Goal: Task Accomplishment & Management: Manage account settings

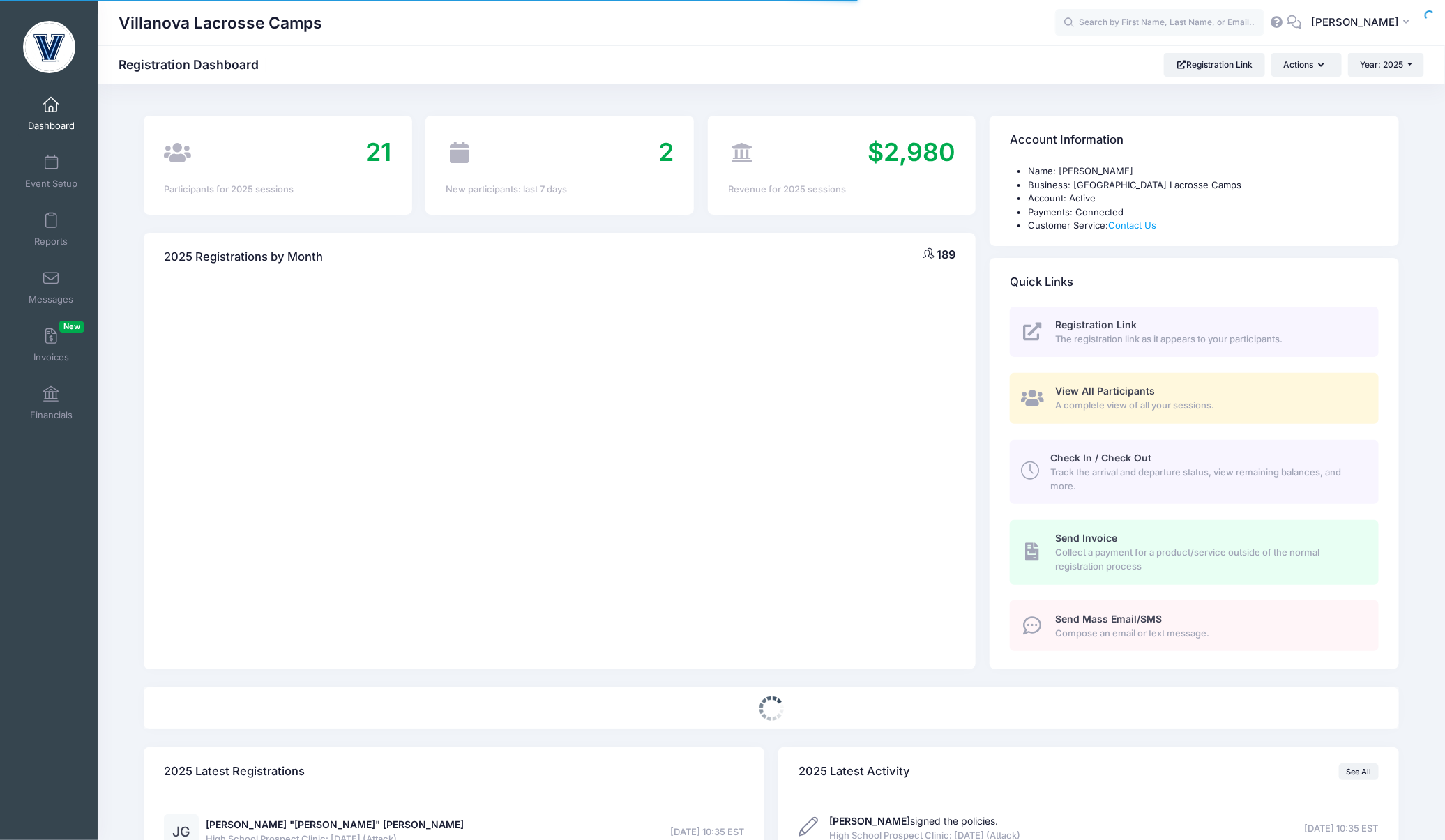
select select
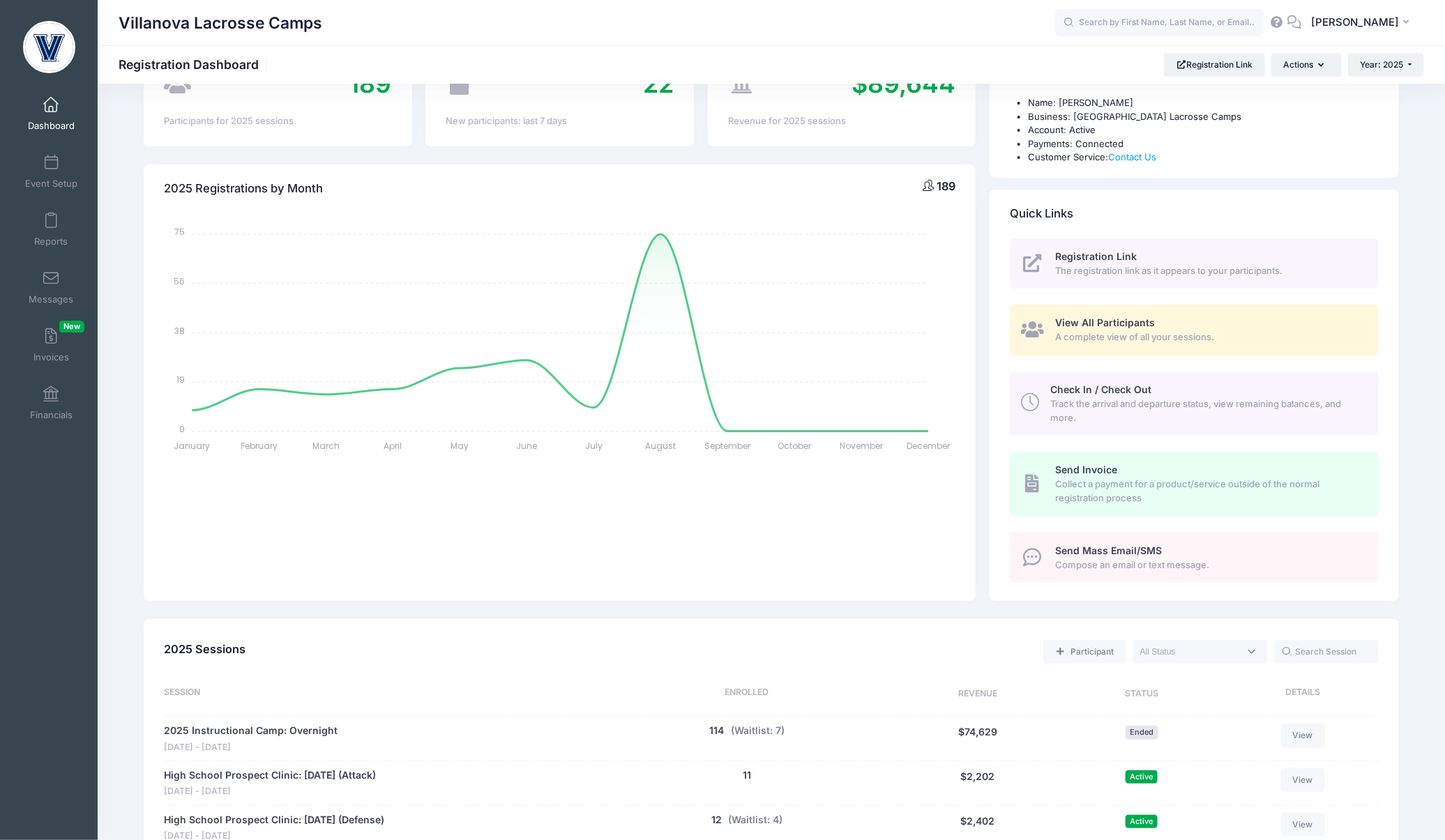
scroll to position [5, 0]
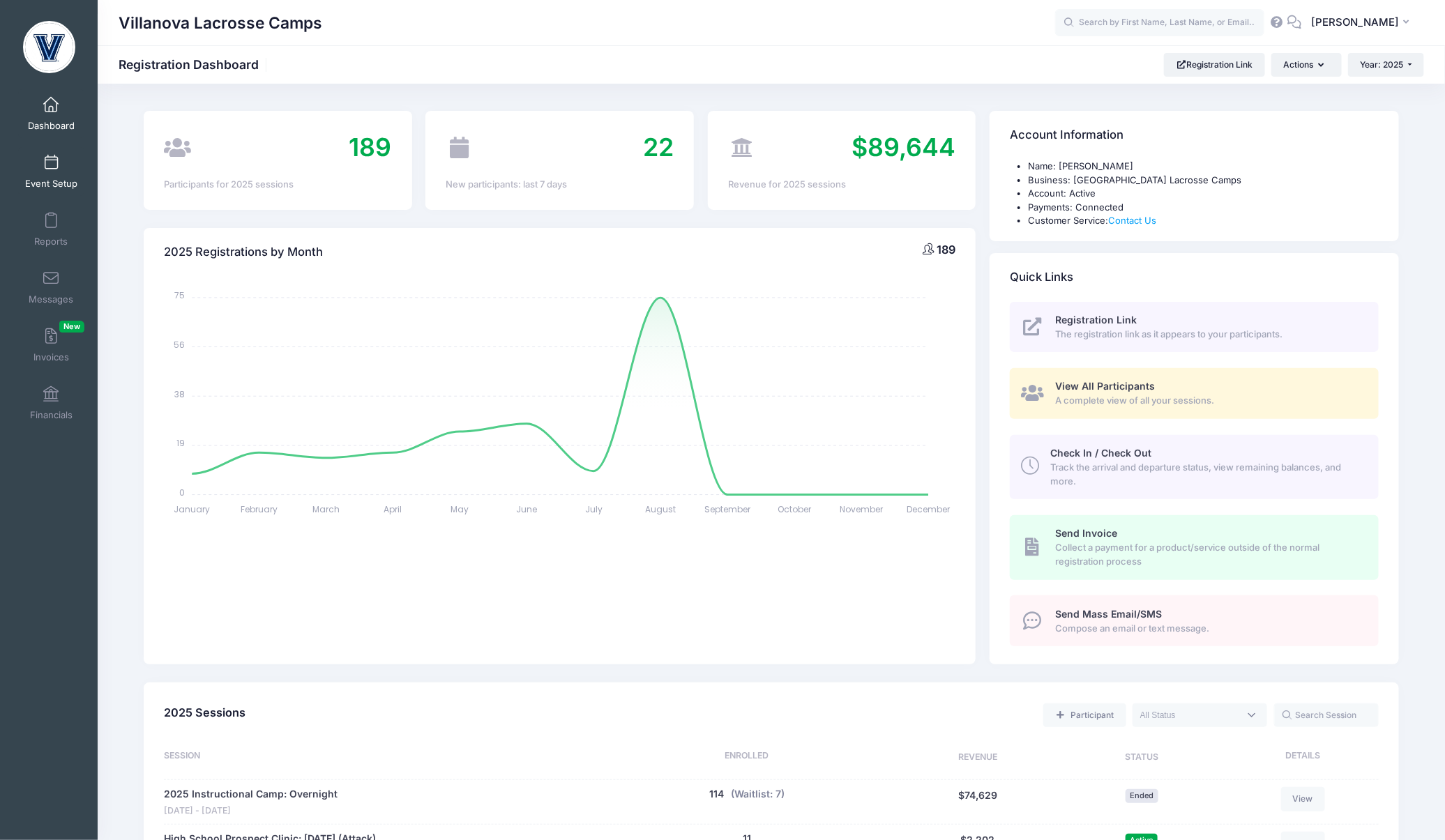
click at [59, 170] on link "Event Setup" at bounding box center [52, 171] width 66 height 49
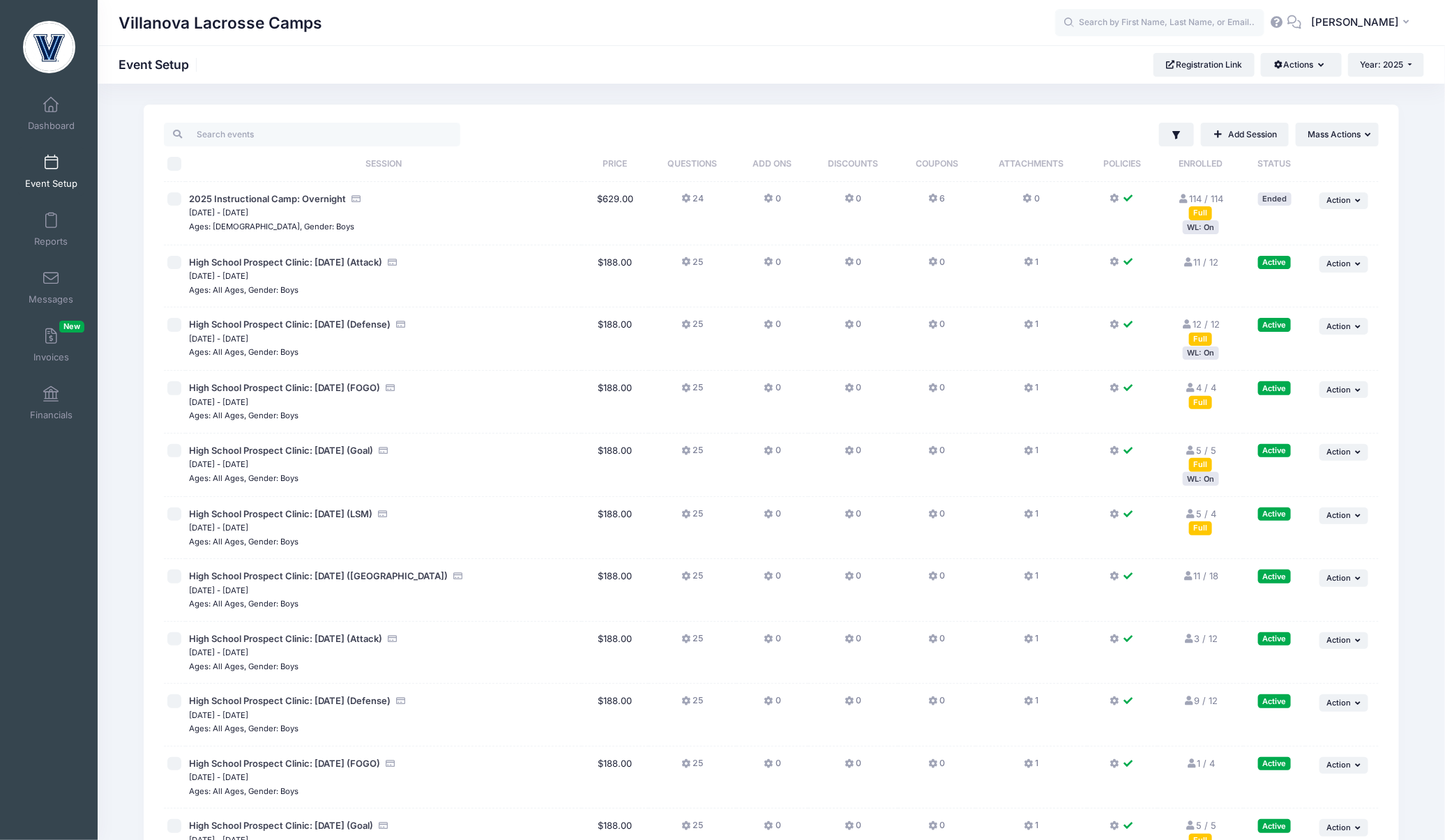
click at [1206, 483] on div "WL: On" at bounding box center [1200, 479] width 36 height 13
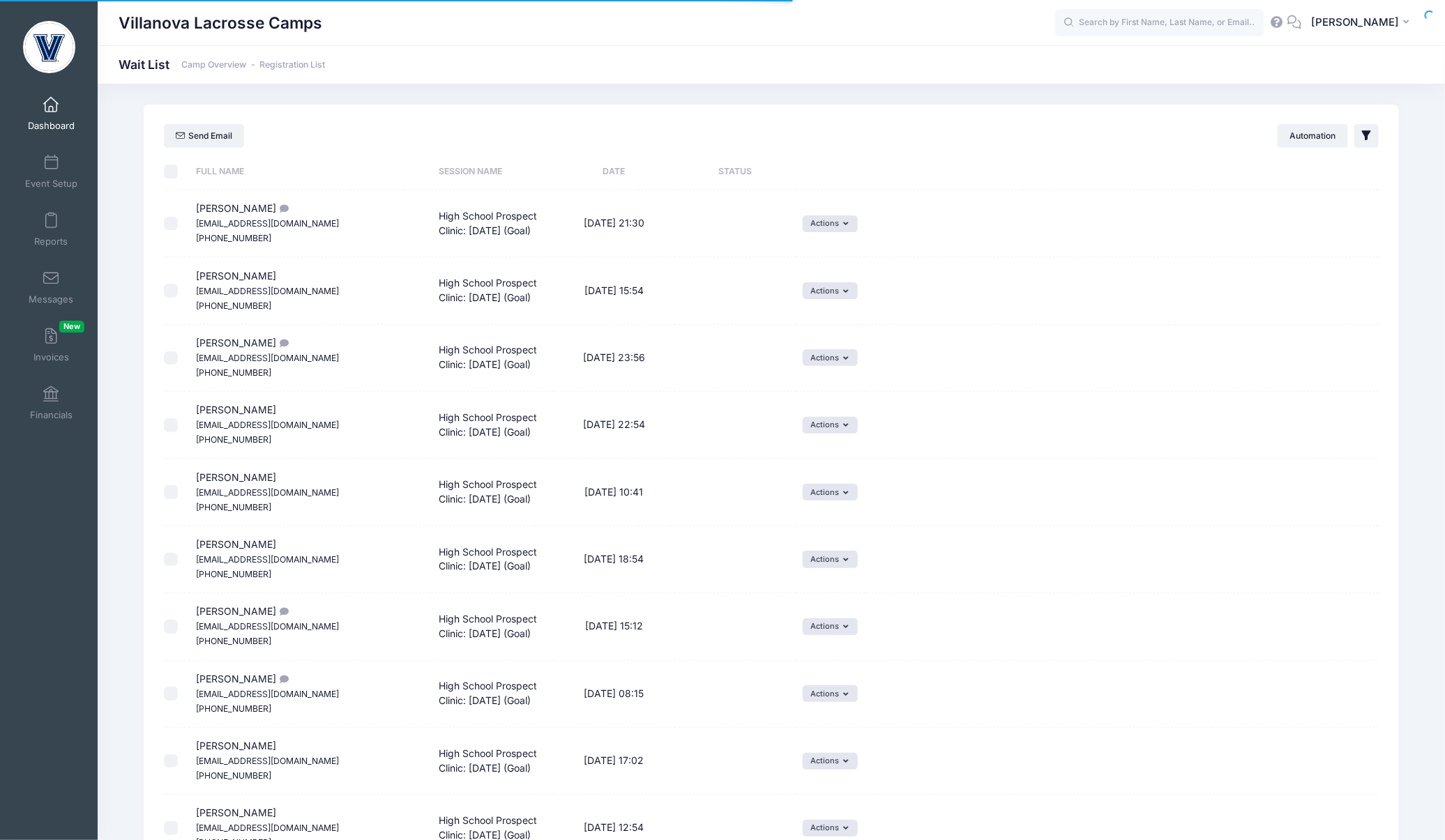
select select "50"
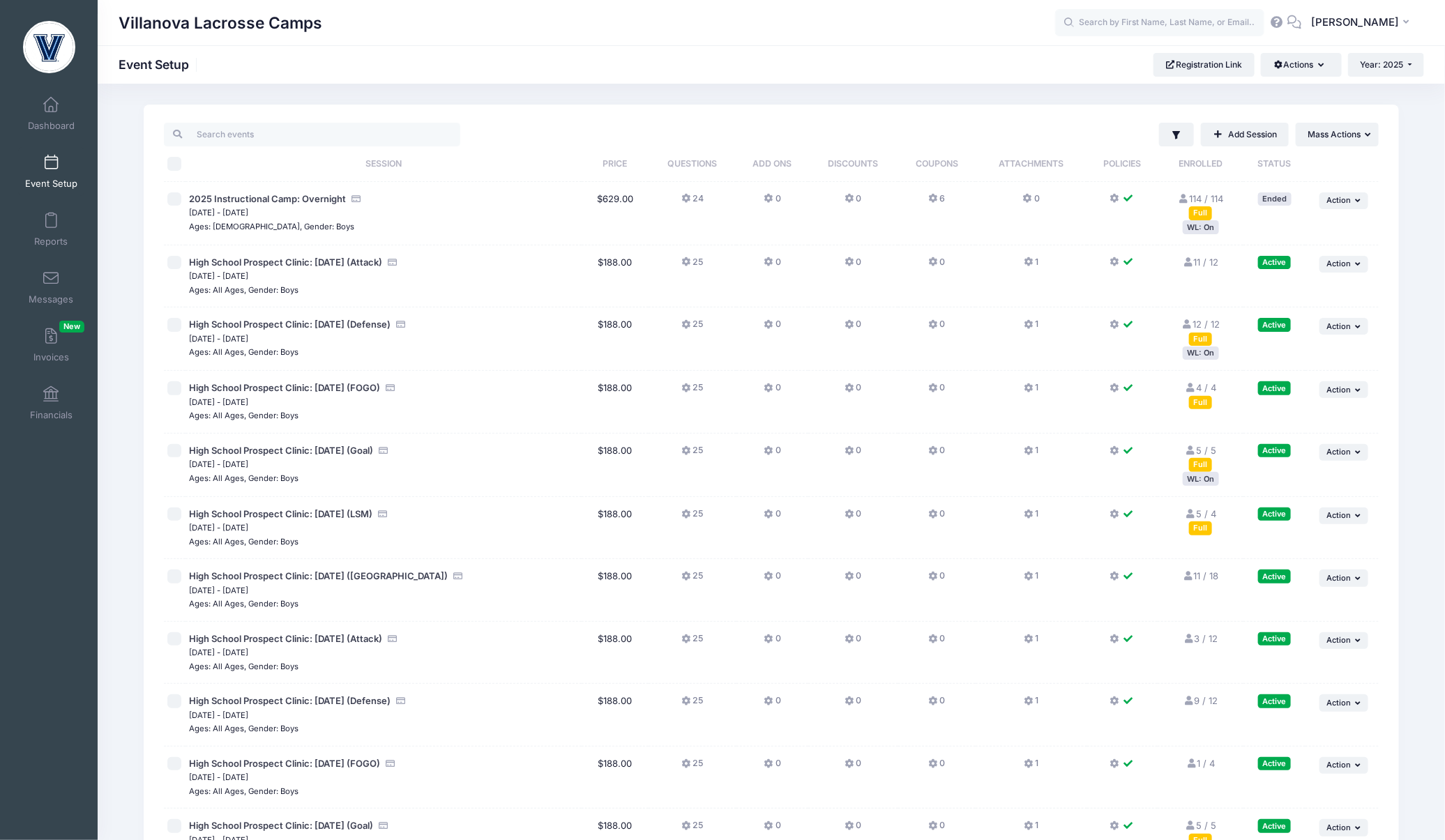
click at [1196, 355] on div "WL: On" at bounding box center [1200, 353] width 36 height 13
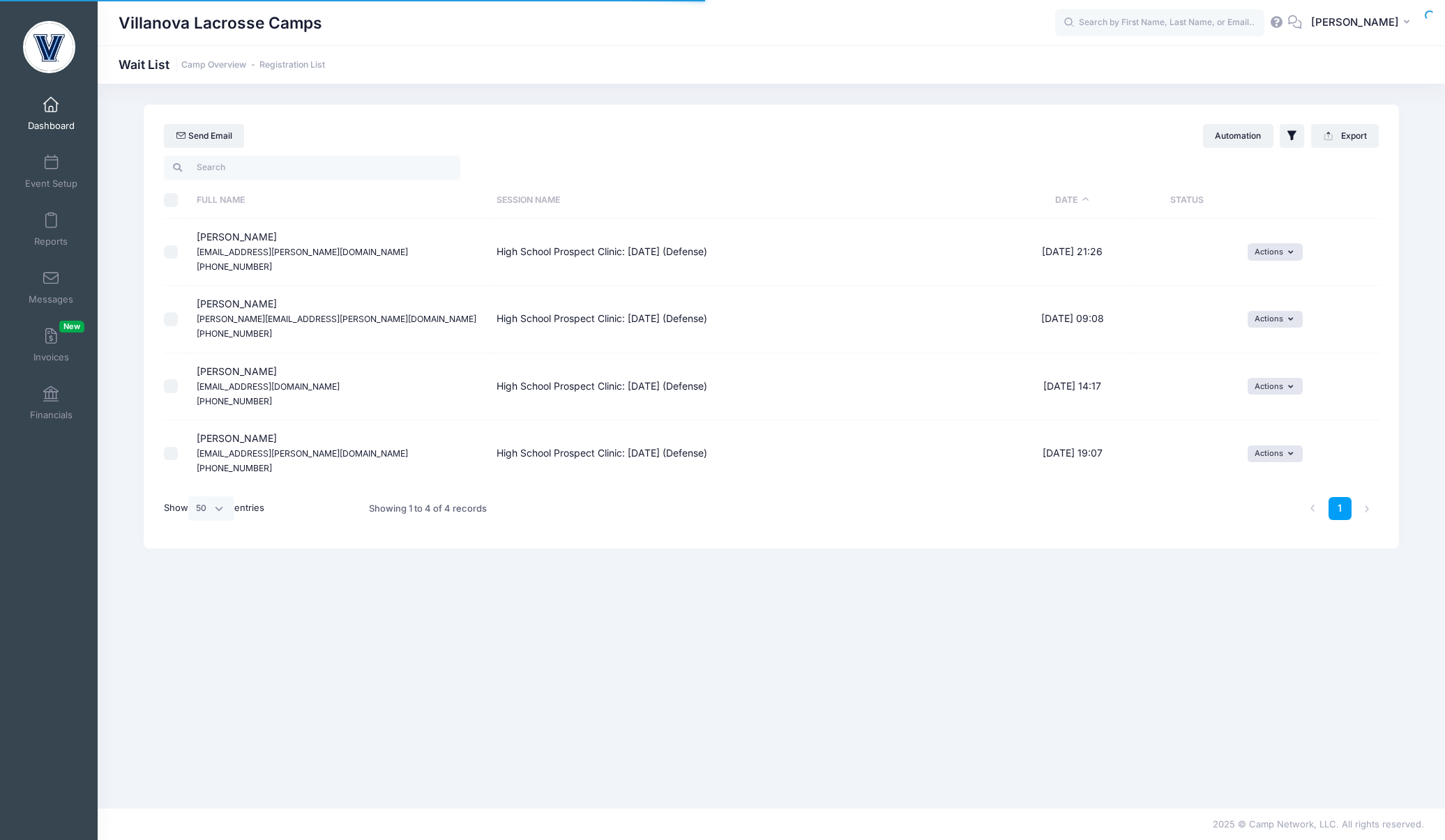
select select "50"
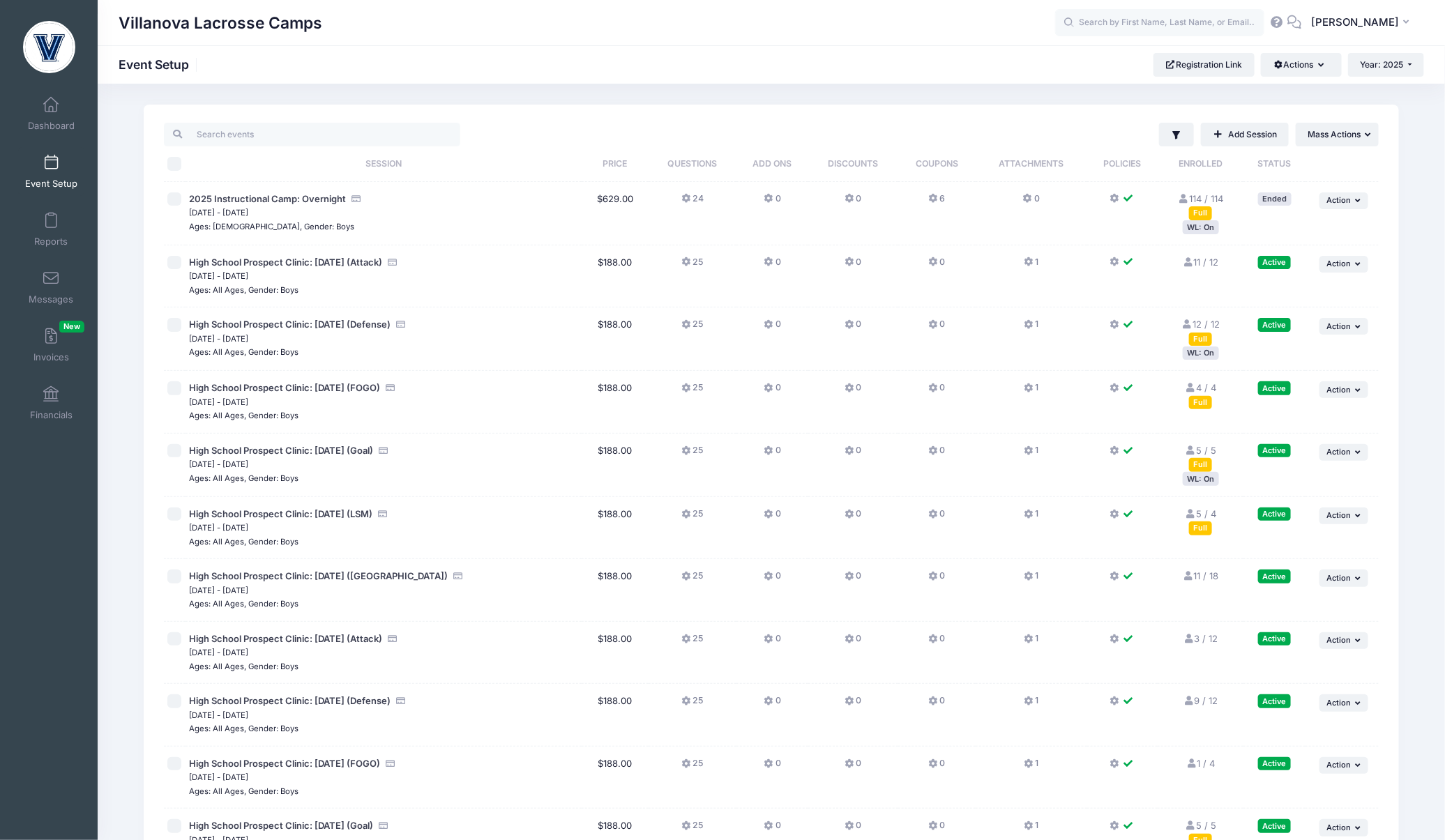
click at [1197, 399] on div "Full" at bounding box center [1200, 402] width 23 height 13
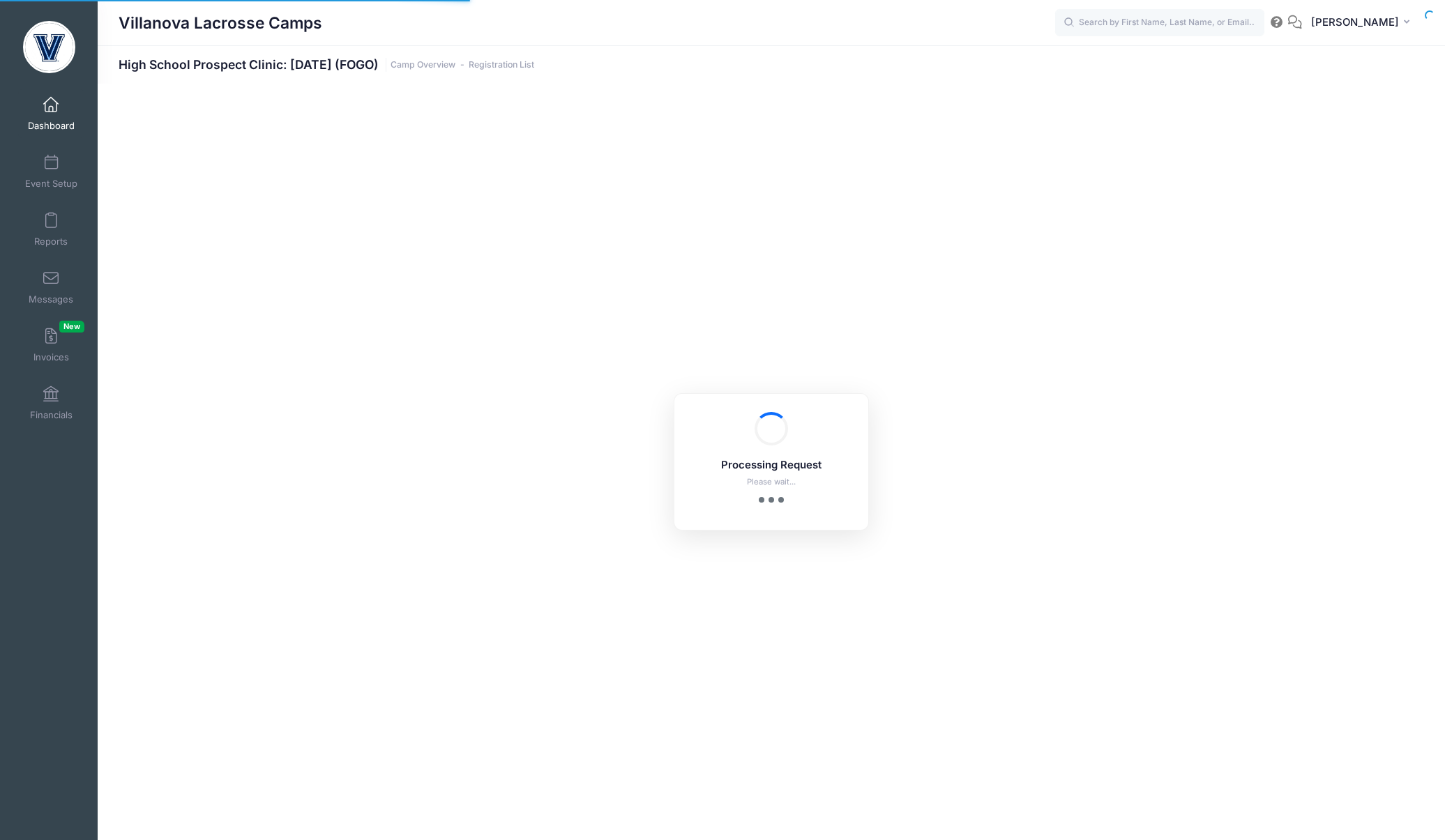
select select "10"
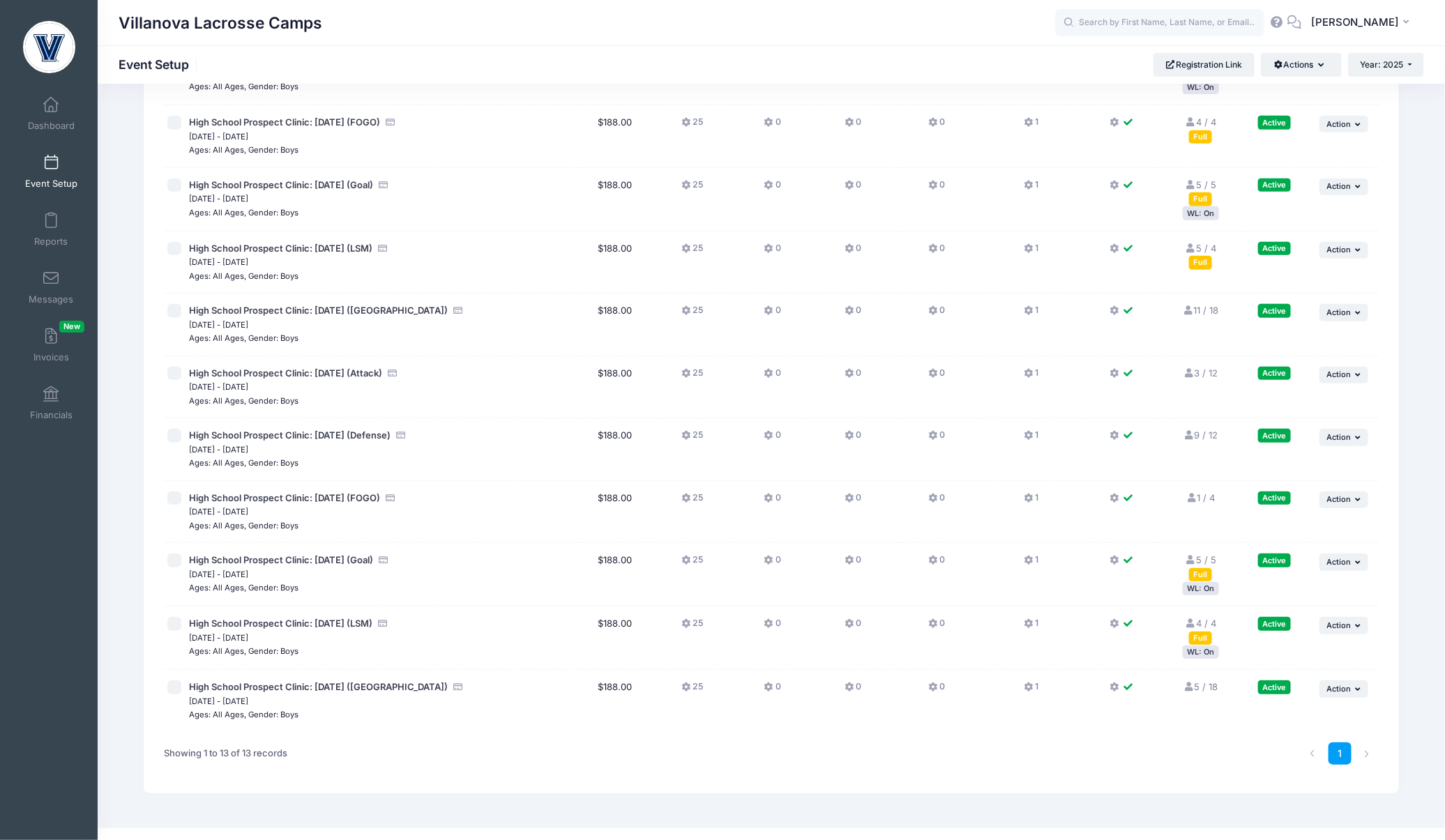
scroll to position [282, 0]
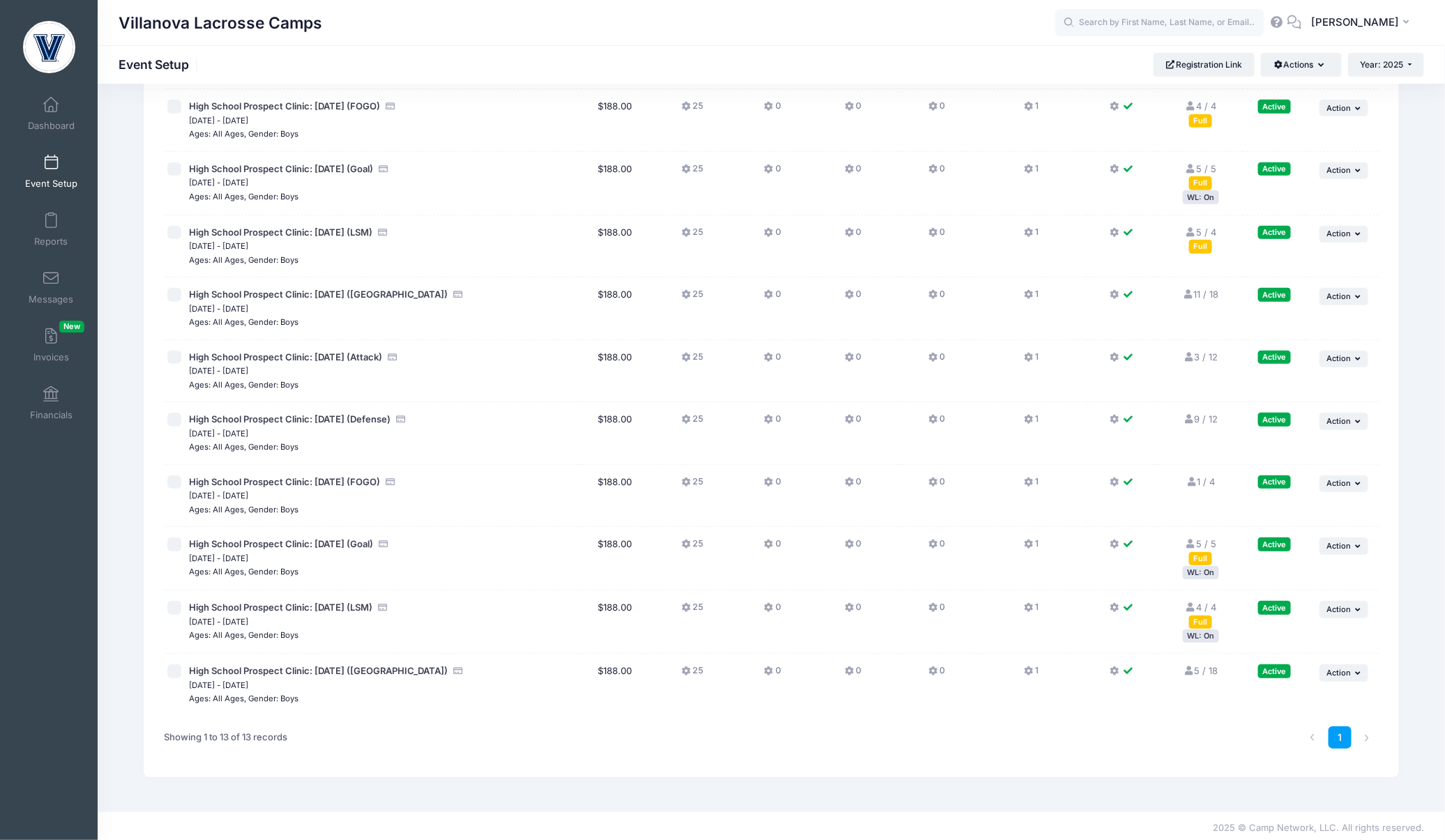
click at [1206, 577] on td "5 / 5 Full WL: On" at bounding box center [1200, 558] width 85 height 64
click at [1191, 571] on div "WL: On" at bounding box center [1200, 573] width 36 height 13
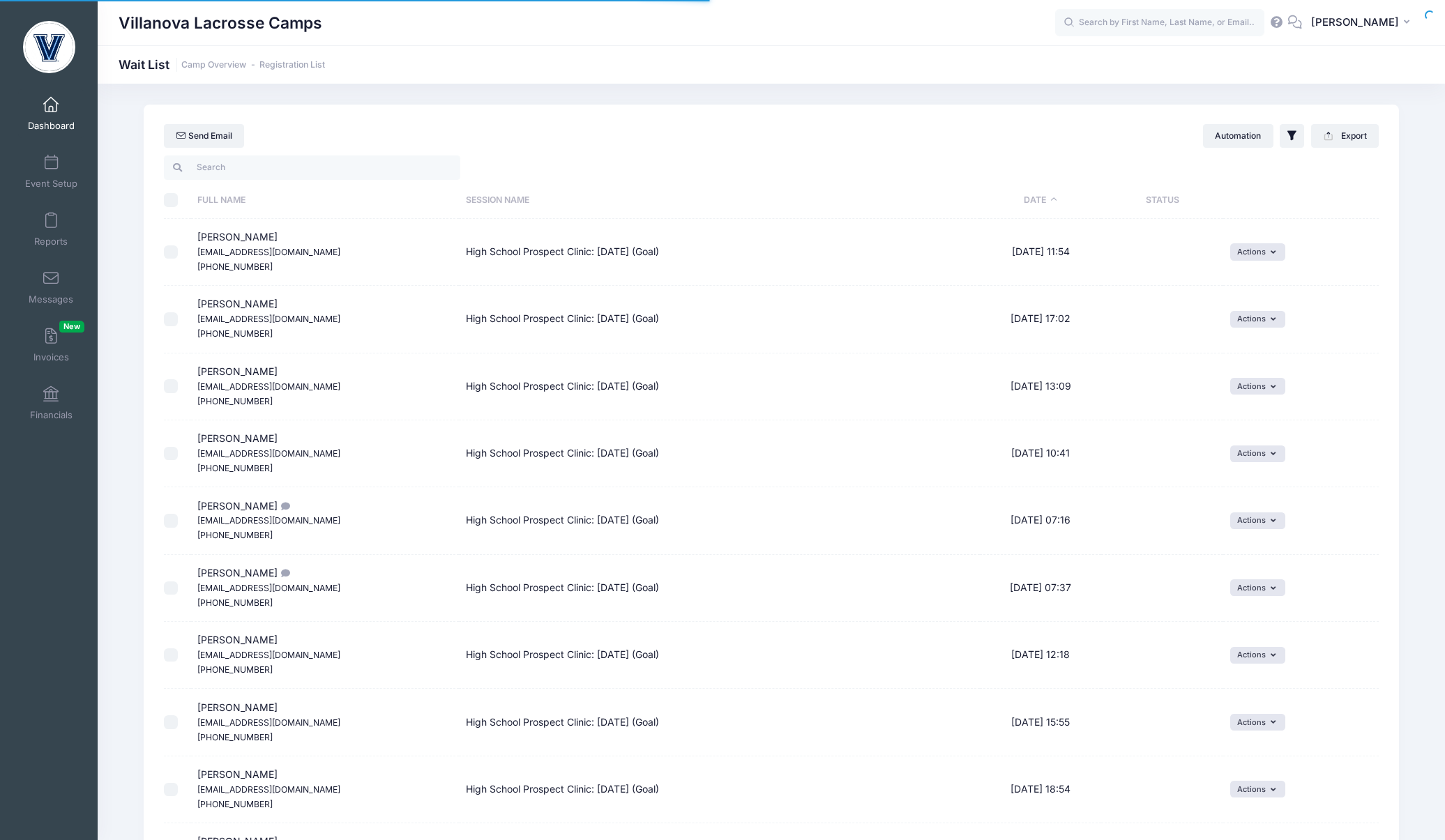
select select "50"
